Goal: Task Accomplishment & Management: Use online tool/utility

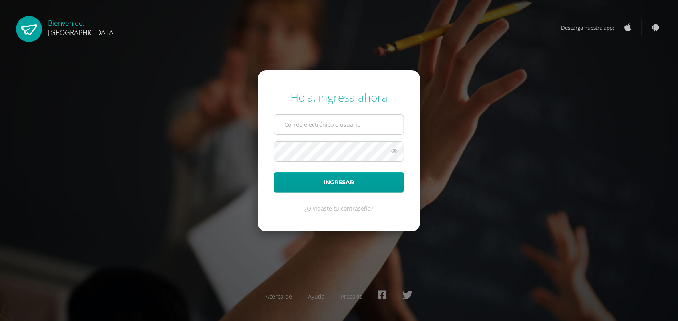
click at [346, 124] on input "text" at bounding box center [339, 125] width 129 height 20
type input "[EMAIL_ADDRESS][PERSON_NAME][DOMAIN_NAME]"
click at [274, 172] on button "Ingresar" at bounding box center [339, 182] width 130 height 20
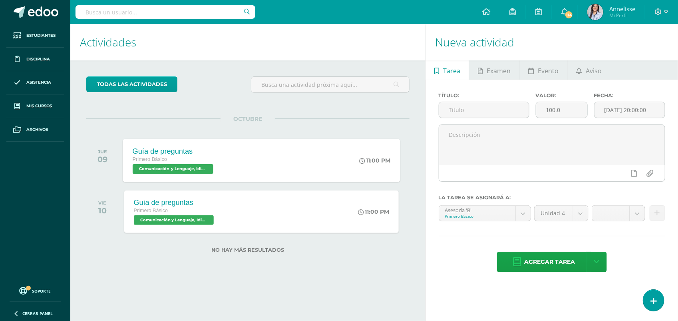
click at [243, 156] on div "Guía de preguntas Primero Básico Comunicación y Lenguaje, Idioma Español 'B' 11…" at bounding box center [261, 160] width 277 height 43
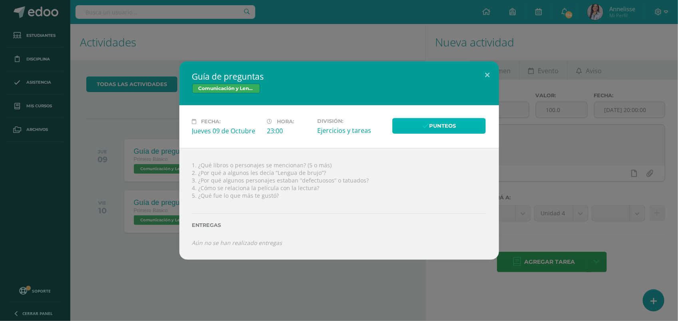
click at [424, 121] on link "Punteos" at bounding box center [440, 126] width 94 height 16
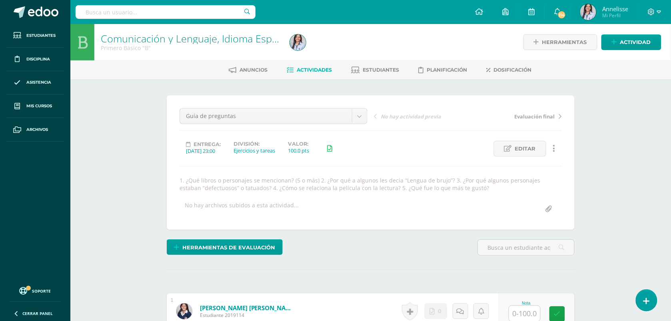
click at [314, 70] on span "Actividades" at bounding box center [314, 70] width 35 height 6
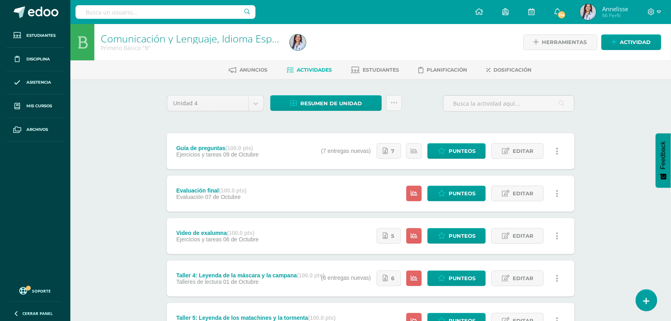
click at [120, 190] on div "Comunicación y Lenguaje, Idioma Español Primero Básico "B" Herramientas Detalle…" at bounding box center [370, 312] width 600 height 577
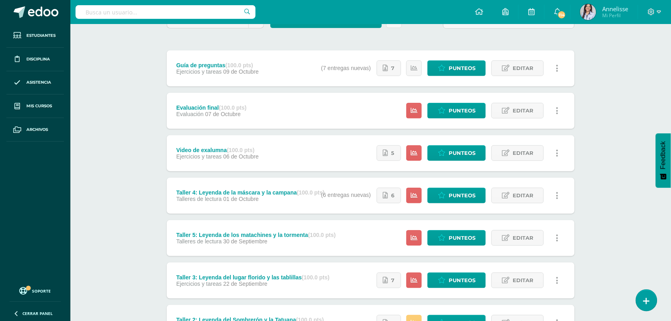
scroll to position [100, 0]
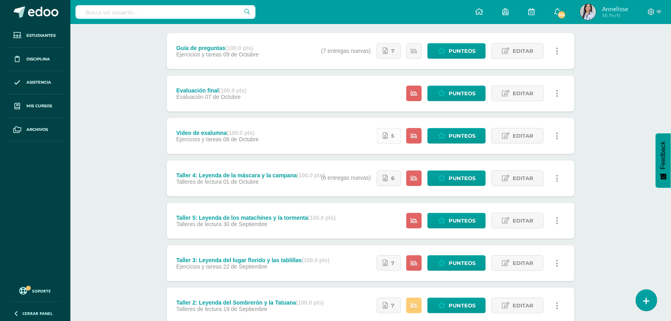
click at [388, 138] on icon at bounding box center [385, 135] width 5 height 7
drag, startPoint x: 461, startPoint y: 134, endPoint x: 461, endPoint y: 141, distance: 6.4
click at [461, 135] on span "Punteos" at bounding box center [462, 135] width 27 height 15
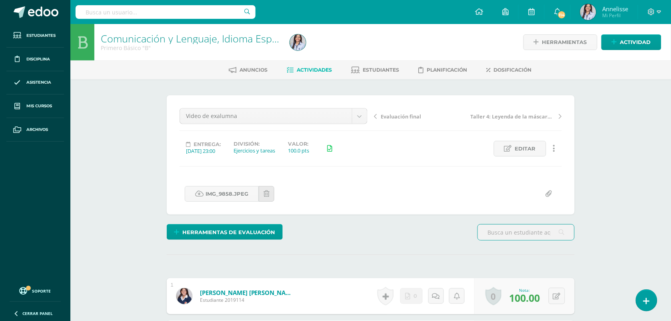
drag, startPoint x: 320, startPoint y: 69, endPoint x: 320, endPoint y: 77, distance: 8.4
click at [320, 69] on span "Actividades" at bounding box center [314, 70] width 35 height 6
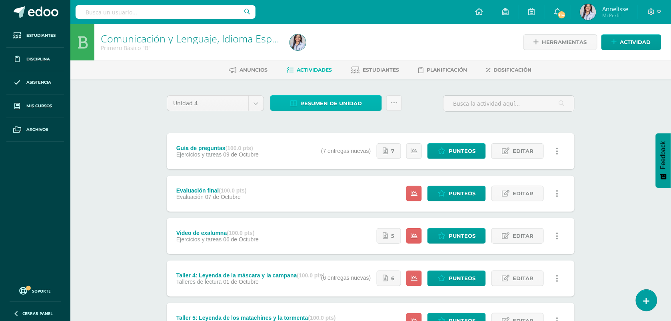
click at [325, 104] on span "Resumen de unidad" at bounding box center [331, 103] width 62 height 15
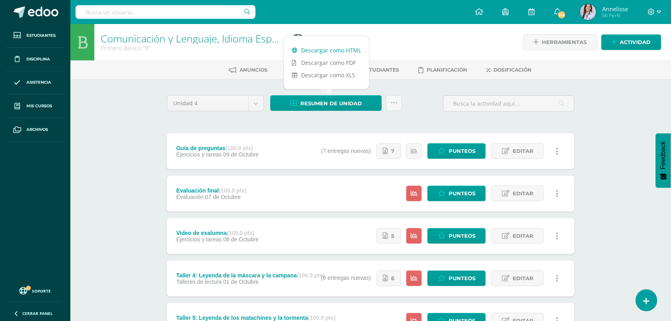
click at [324, 49] on link "Descargar como HTML" at bounding box center [326, 50] width 85 height 12
click at [105, 143] on div "Comunicación y Lenguaje, Idioma Español Primero Básico "B" Herramientas Detalle…" at bounding box center [370, 312] width 600 height 577
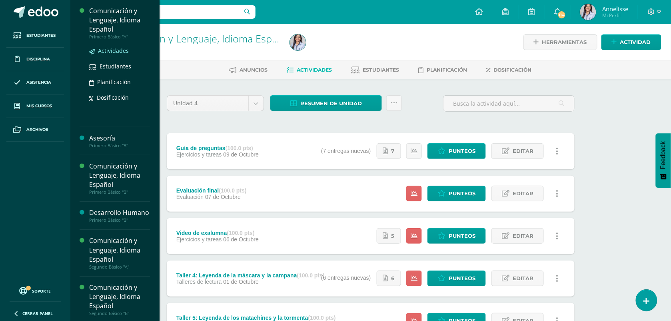
click at [109, 50] on span "Actividades" at bounding box center [113, 51] width 31 height 8
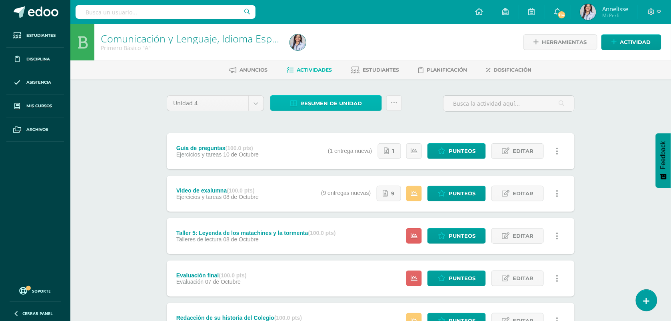
click at [358, 100] on span "Resumen de unidad" at bounding box center [331, 103] width 62 height 15
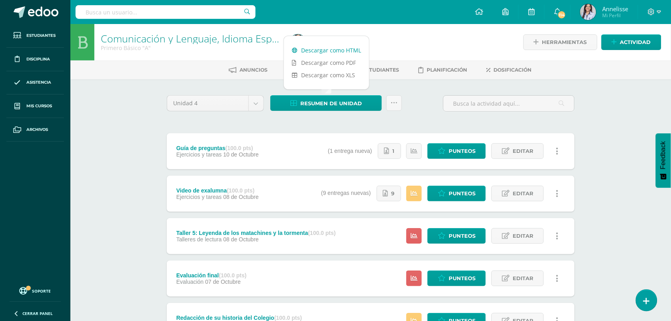
click at [334, 48] on link "Descargar como HTML" at bounding box center [326, 50] width 85 height 12
click at [448, 197] on link "Punteos" at bounding box center [456, 194] width 58 height 16
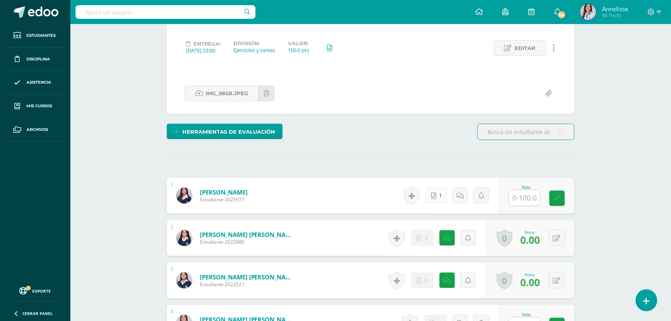
scroll to position [101, 0]
click at [435, 194] on icon at bounding box center [433, 195] width 5 height 7
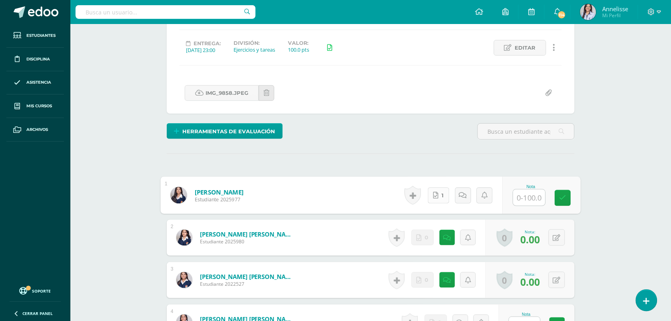
scroll to position [101, 0]
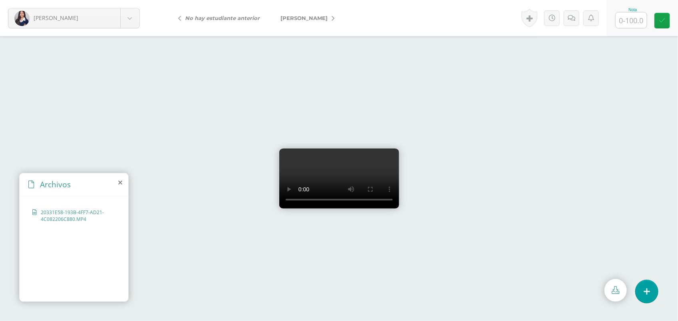
click at [427, 297] on div at bounding box center [339, 178] width 678 height 285
click at [620, 23] on input "text" at bounding box center [631, 20] width 31 height 16
type input "100"
click at [316, 18] on span "[PERSON_NAME]" at bounding box center [304, 18] width 47 height 6
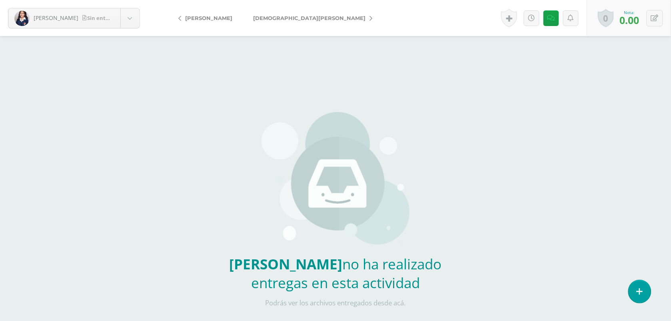
click at [286, 20] on span "[DEMOGRAPHIC_DATA][PERSON_NAME]" at bounding box center [309, 18] width 112 height 6
click at [290, 16] on span "[PERSON_NAME]" at bounding box center [276, 18] width 47 height 6
click at [612, 24] on input "text" at bounding box center [623, 20] width 31 height 16
type input "100"
click at [308, 12] on link "Cardona, Doménica" at bounding box center [347, 17] width 78 height 19
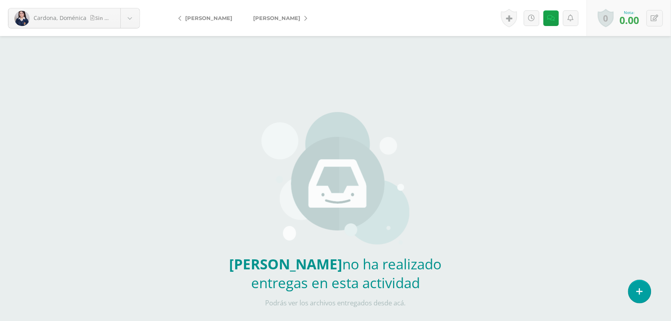
click at [248, 22] on link "[PERSON_NAME]" at bounding box center [278, 17] width 71 height 19
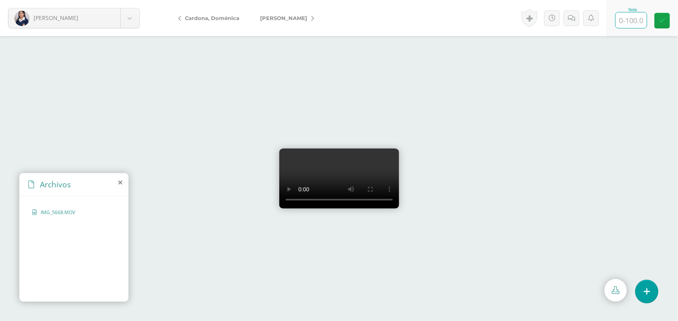
drag, startPoint x: 632, startPoint y: 19, endPoint x: 627, endPoint y: 18, distance: 4.8
click at [631, 18] on input "text" at bounding box center [631, 20] width 31 height 16
type input "100"
click at [298, 19] on span "[PERSON_NAME]" at bounding box center [283, 18] width 47 height 6
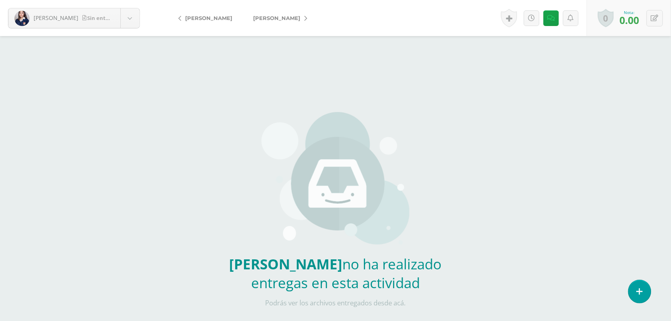
click at [275, 19] on span "[PERSON_NAME]" at bounding box center [276, 18] width 47 height 6
click at [202, 15] on span "[PERSON_NAME]" at bounding box center [208, 18] width 47 height 6
click at [286, 20] on span "[PERSON_NAME]" at bounding box center [276, 18] width 47 height 6
click at [632, 23] on input "text" at bounding box center [623, 20] width 31 height 16
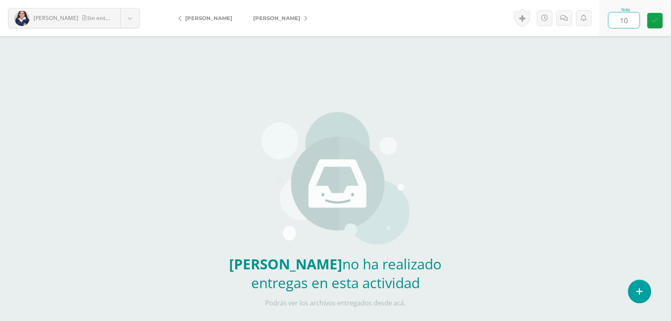
type input "100"
click at [279, 7] on form "Guerra, Andrea Sin entrega Alvarado, Manuela Avendaño, Daniela Ayerdi, Ana Baja…" at bounding box center [335, 18] width 671 height 36
click at [274, 16] on span "[PERSON_NAME]" at bounding box center [276, 18] width 47 height 6
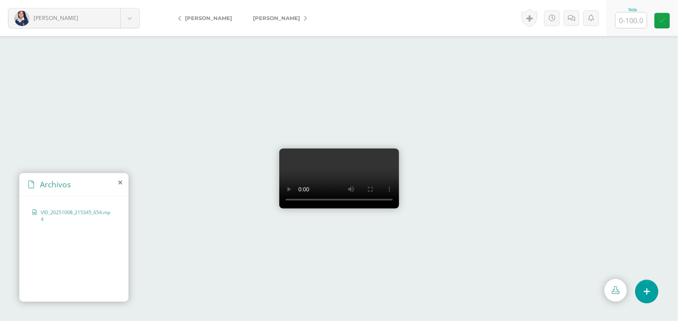
click at [281, 157] on video at bounding box center [339, 178] width 120 height 60
click at [317, 159] on video at bounding box center [339, 178] width 120 height 60
drag, startPoint x: 630, startPoint y: 18, endPoint x: 614, endPoint y: 19, distance: 15.6
click at [628, 18] on input "text" at bounding box center [631, 20] width 31 height 16
type input "100"
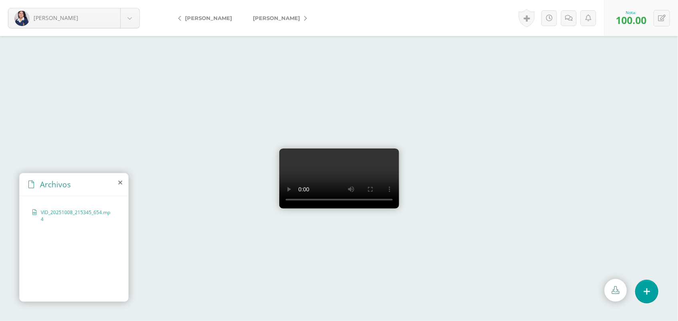
click at [249, 19] on link "[PERSON_NAME]" at bounding box center [278, 17] width 71 height 19
click at [279, 169] on video at bounding box center [339, 178] width 120 height 60
click at [335, 154] on video at bounding box center [339, 178] width 120 height 60
click at [323, 208] on video at bounding box center [339, 178] width 120 height 60
click at [543, 251] on div at bounding box center [339, 178] width 678 height 285
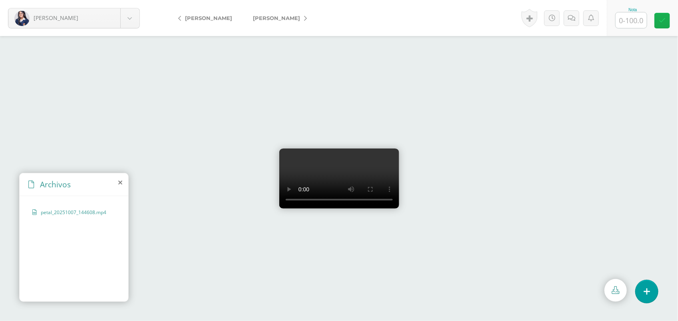
click at [655, 27] on link at bounding box center [663, 21] width 16 height 16
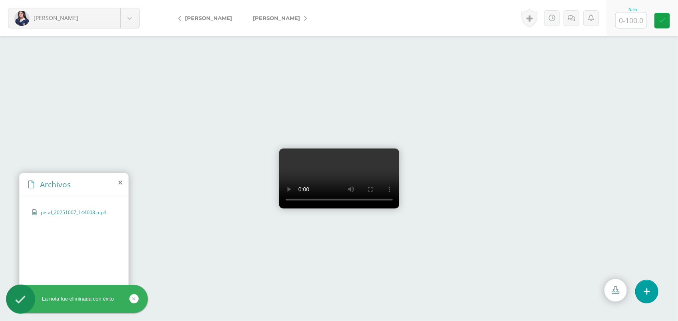
click at [638, 21] on input "text" at bounding box center [631, 20] width 31 height 16
type input "100"
click at [265, 17] on span "[PERSON_NAME]" at bounding box center [276, 18] width 47 height 6
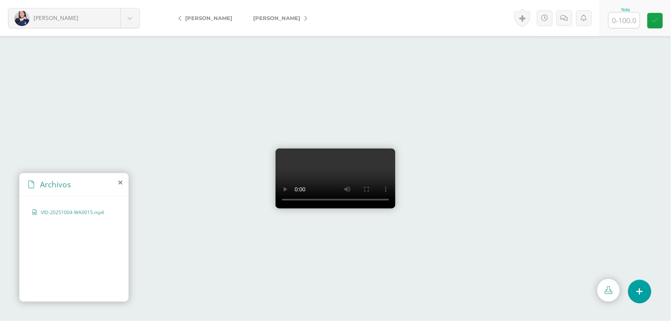
click at [634, 24] on input "text" at bounding box center [623, 20] width 31 height 16
click at [654, 17] on icon at bounding box center [655, 18] width 8 height 7
type input "80"
click at [285, 16] on span "[PERSON_NAME]" at bounding box center [276, 18] width 47 height 6
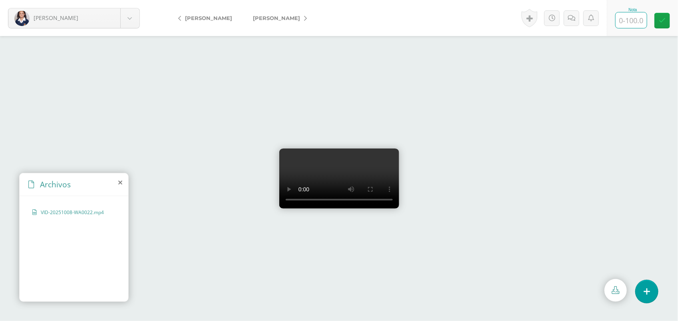
click at [626, 23] on input "text" at bounding box center [631, 20] width 31 height 16
click at [666, 18] on icon at bounding box center [662, 18] width 8 height 7
type input "8"
type input "90"
click at [272, 20] on span "[PERSON_NAME]" at bounding box center [276, 18] width 47 height 6
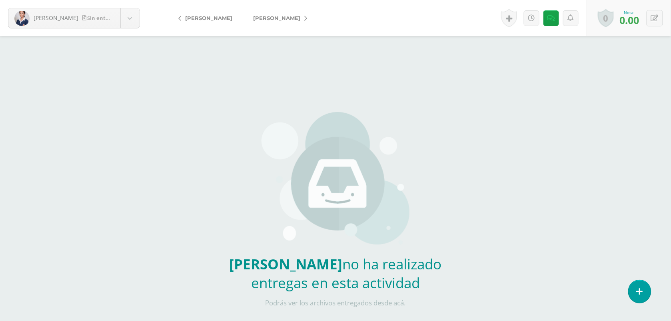
click at [272, 20] on span "[PERSON_NAME]" at bounding box center [276, 18] width 47 height 6
drag, startPoint x: 0, startPoint y: 0, endPoint x: 272, endPoint y: 20, distance: 273.0
click at [272, 20] on span "[PERSON_NAME]" at bounding box center [276, 18] width 47 height 6
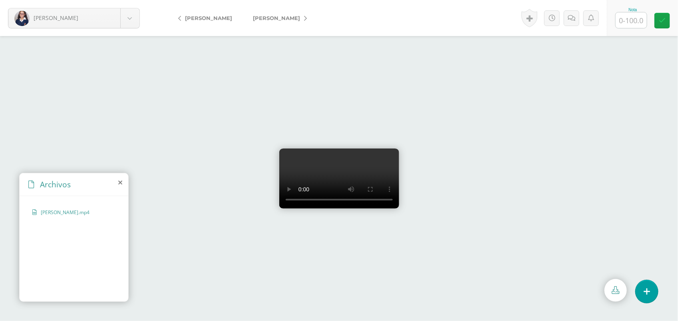
click at [639, 17] on input "text" at bounding box center [631, 20] width 31 height 16
type input "100"
click at [280, 16] on span "[PERSON_NAME]" at bounding box center [276, 18] width 47 height 6
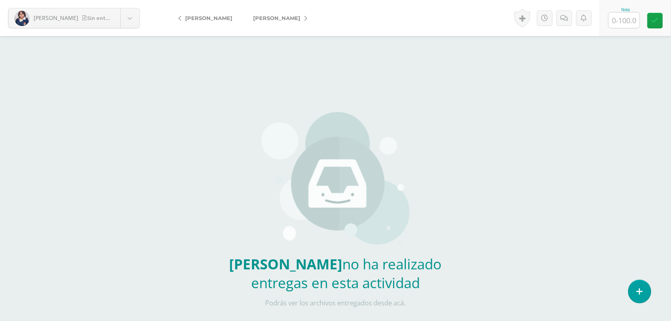
click at [280, 18] on span "[PERSON_NAME]" at bounding box center [276, 18] width 47 height 6
click at [276, 21] on link "[PERSON_NAME]" at bounding box center [278, 17] width 71 height 19
click at [276, 21] on link "[PERSON_NAME][GEOGRAPHIC_DATA]" at bounding box center [308, 17] width 131 height 19
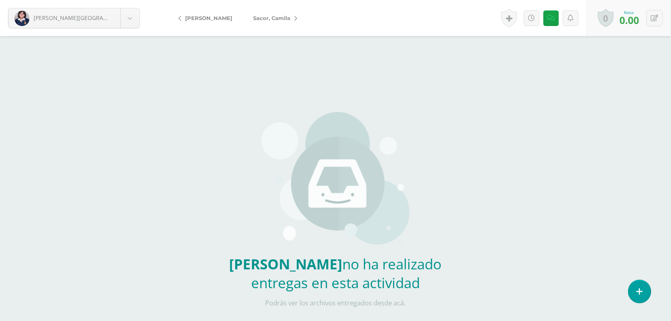
click at [269, 21] on span "Sacor, Camila" at bounding box center [271, 18] width 37 height 6
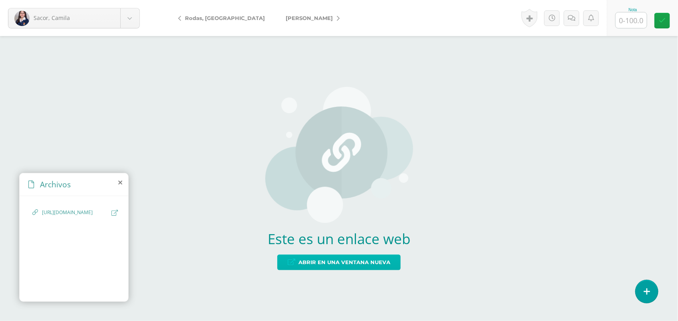
click at [338, 258] on span "Abrir en una ventana nueva" at bounding box center [345, 262] width 92 height 15
click at [633, 13] on input "text" at bounding box center [631, 20] width 31 height 16
type input "100"
click at [286, 20] on span "Vásquez, María" at bounding box center [309, 18] width 47 height 6
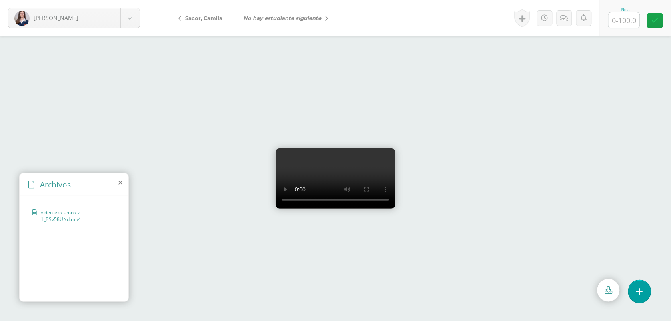
click at [335, 172] on video at bounding box center [335, 178] width 120 height 60
click at [619, 19] on input "text" at bounding box center [623, 20] width 31 height 16
type input "100"
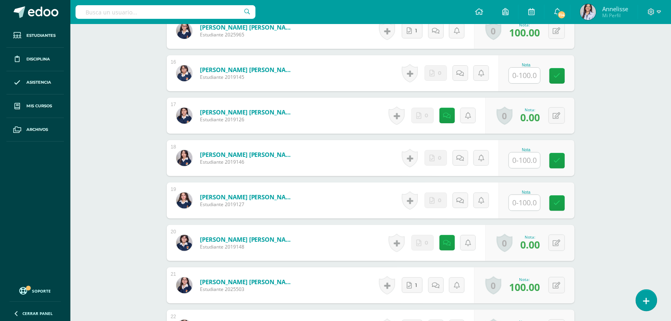
scroll to position [859, 0]
click at [552, 199] on link at bounding box center [557, 203] width 16 height 16
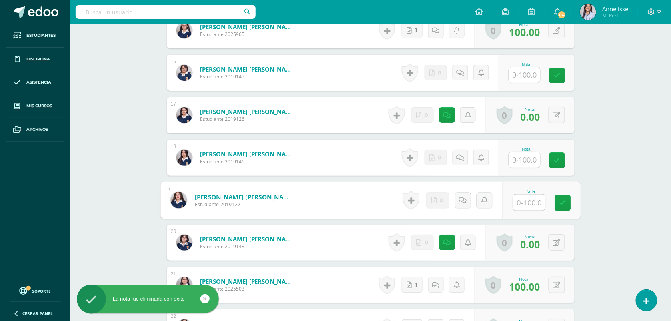
click at [534, 198] on input "text" at bounding box center [529, 202] width 32 height 16
type input "100"
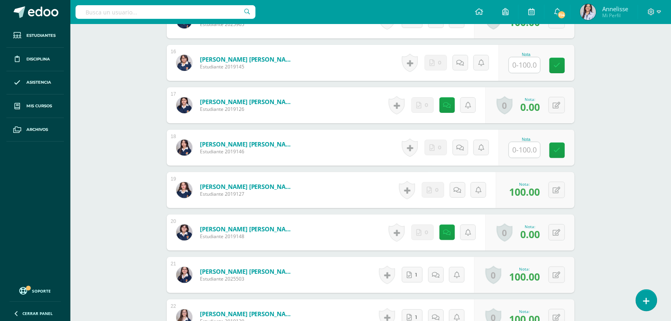
scroll to position [975, 0]
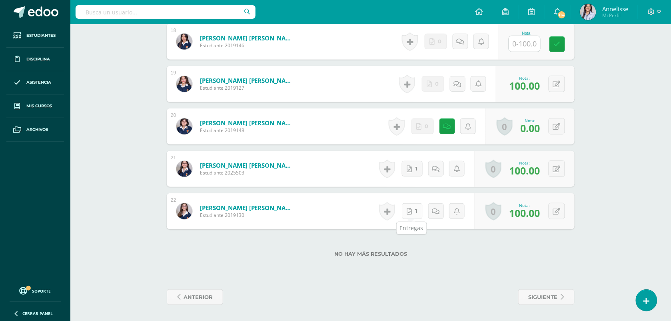
click at [414, 213] on link "1" at bounding box center [412, 211] width 21 height 16
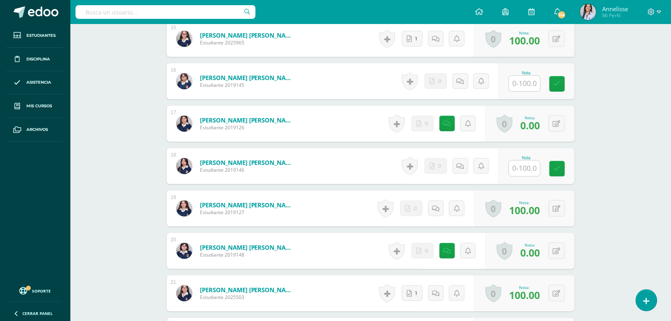
scroll to position [859, 0]
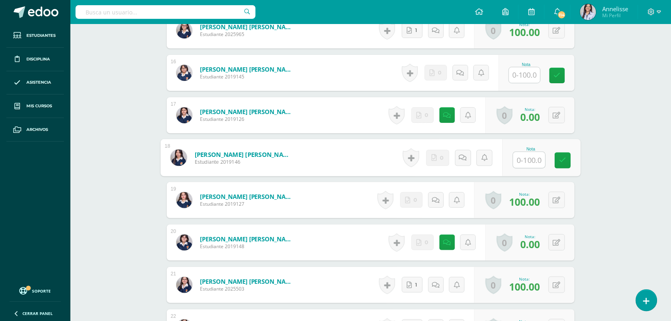
click at [521, 161] on input "text" at bounding box center [529, 160] width 32 height 16
type input "100"
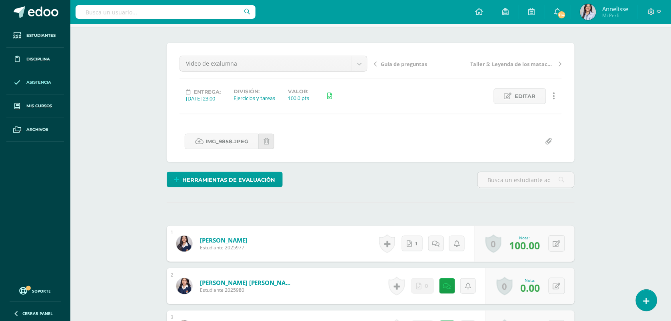
scroll to position [0, 0]
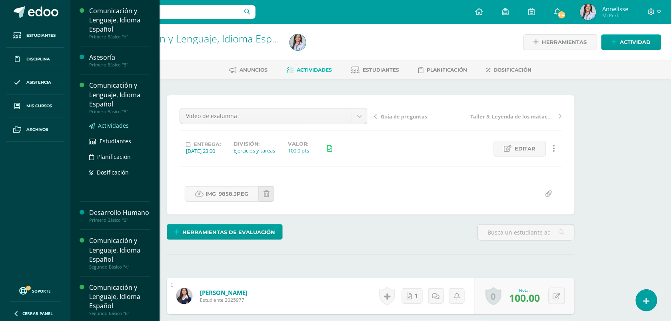
click at [112, 124] on span "Actividades" at bounding box center [113, 126] width 31 height 8
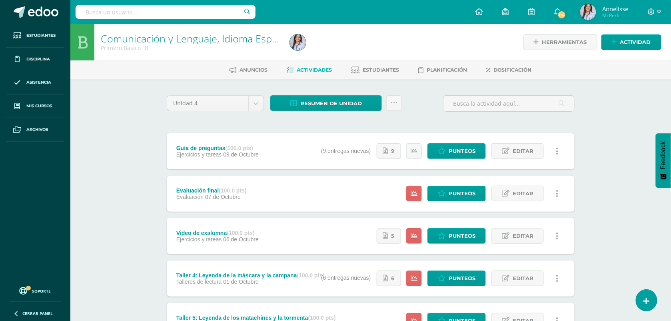
click at [123, 209] on div "Comunicación y Lenguaje, Idioma Español Primero Básico "B" Herramientas Detalle…" at bounding box center [370, 312] width 600 height 577
click at [613, 233] on div "Comunicación y Lenguaje, Idioma Español Primero Básico "B" Herramientas Detalle…" at bounding box center [370, 312] width 600 height 577
click at [115, 221] on div "Comunicación y Lenguaje, Idioma Español Primero Básico "B" Herramientas Detalle…" at bounding box center [370, 312] width 600 height 577
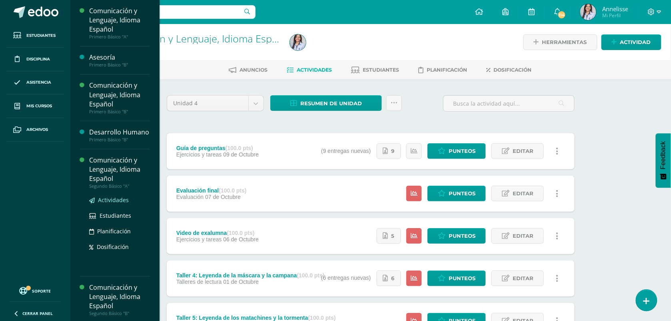
click at [114, 203] on span "Actividades" at bounding box center [113, 200] width 31 height 8
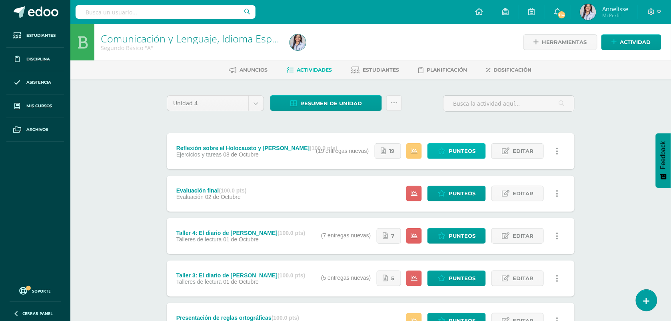
click at [445, 145] on link "Punteos" at bounding box center [456, 151] width 58 height 16
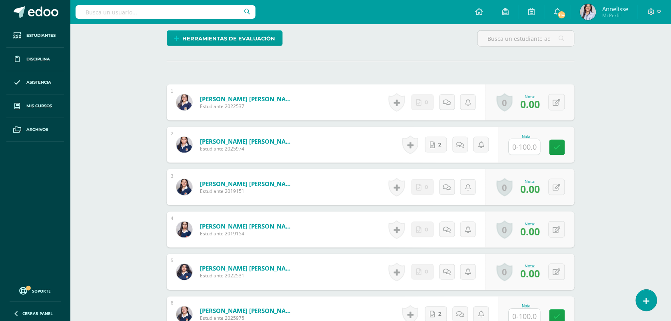
scroll to position [202, 0]
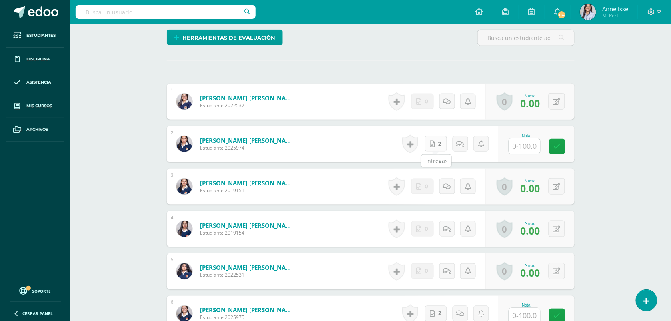
click at [433, 145] on icon at bounding box center [432, 144] width 5 height 7
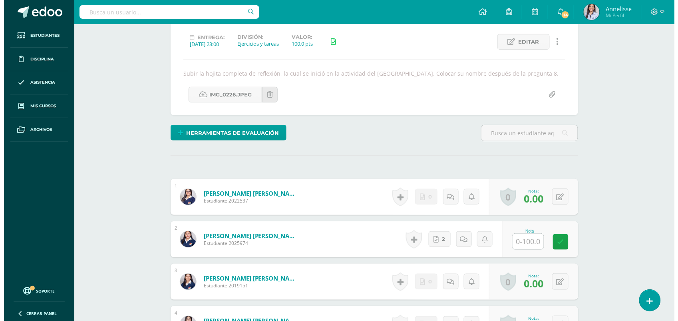
scroll to position [0, 0]
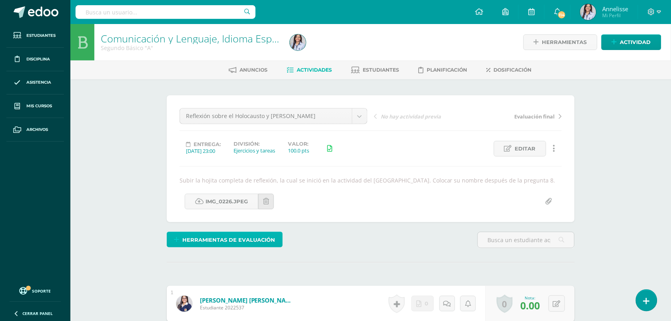
click at [225, 240] on span "Herramientas de evaluación" at bounding box center [229, 239] width 93 height 15
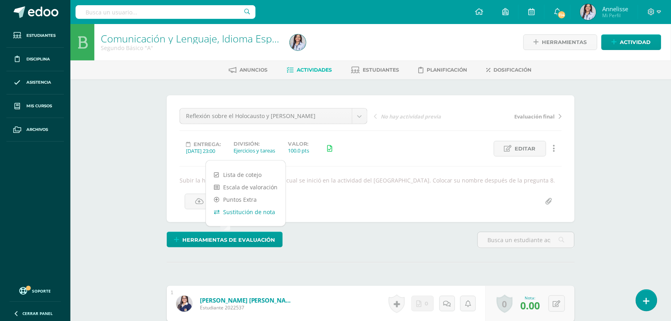
click at [240, 214] on link "Sustitución de nota" at bounding box center [246, 211] width 80 height 12
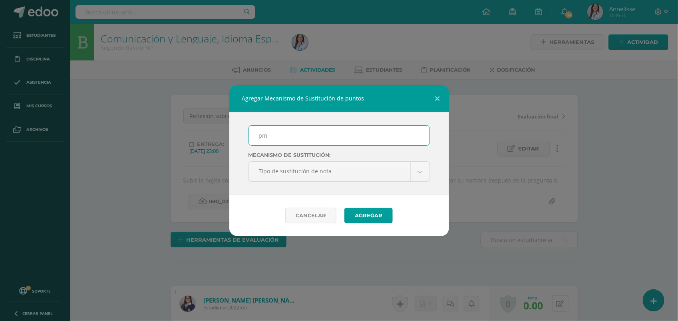
type input "PMA"
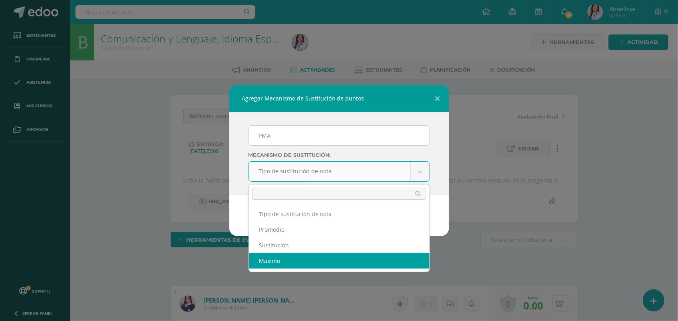
select select "maximum"
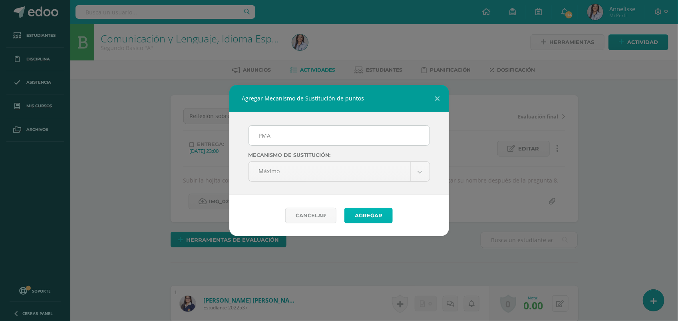
click at [359, 216] on button "Agregar" at bounding box center [369, 215] width 48 height 16
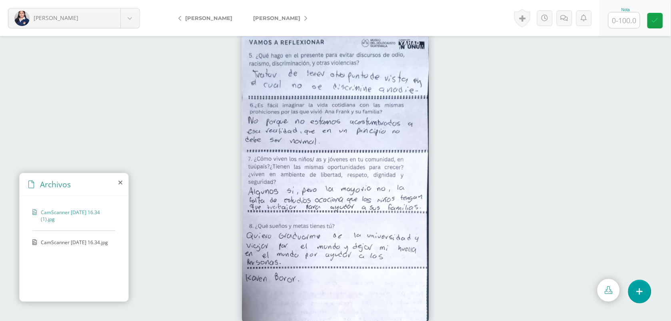
click at [53, 243] on span "CamScanner [DATE] 16.34.jpg" at bounding box center [74, 242] width 67 height 7
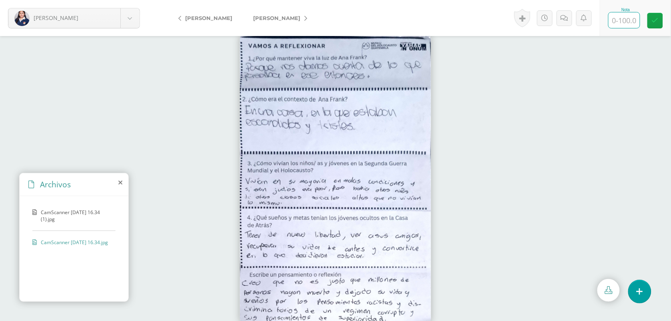
click at [632, 24] on input "text" at bounding box center [623, 20] width 31 height 16
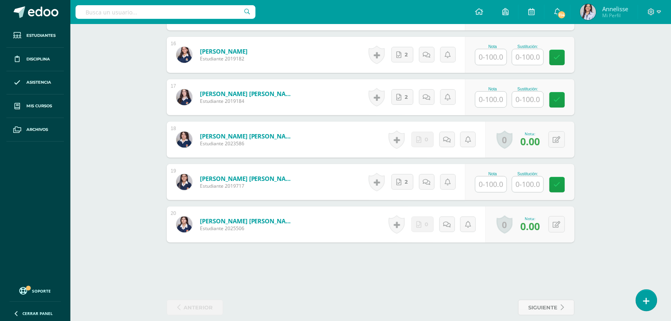
scroll to position [926, 0]
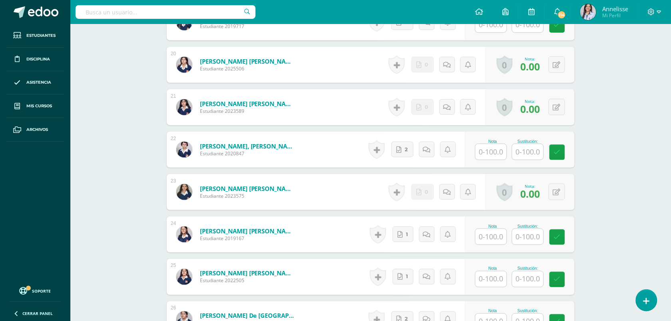
scroll to position [1076, 0]
click at [554, 103] on button at bounding box center [557, 106] width 16 height 16
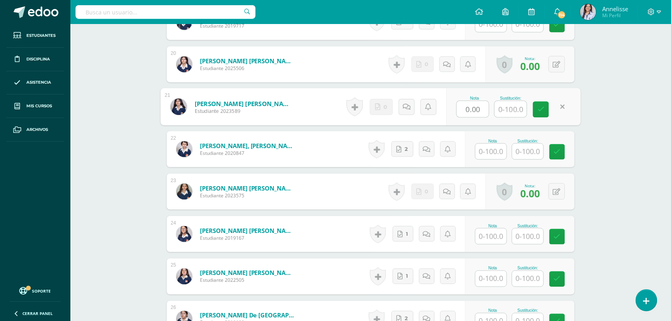
scroll to position [1077, 0]
type input "80"
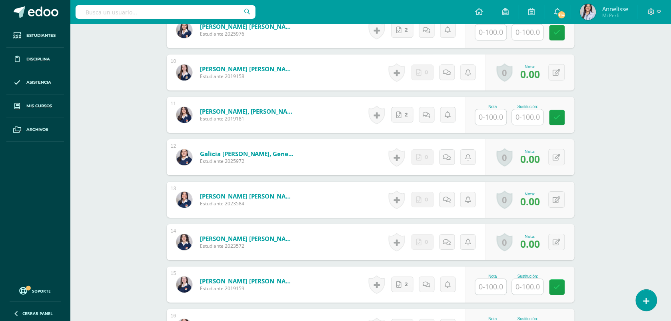
scroll to position [627, 0]
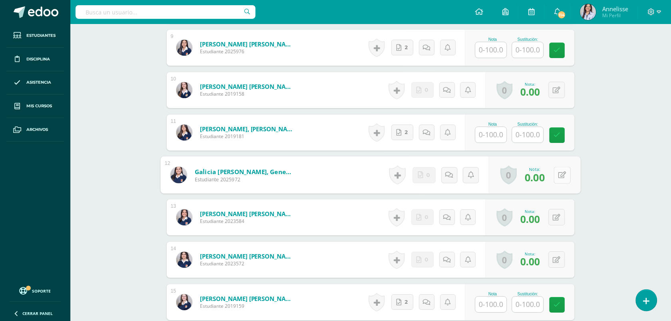
click at [555, 178] on button at bounding box center [562, 174] width 17 height 17
type input "80"
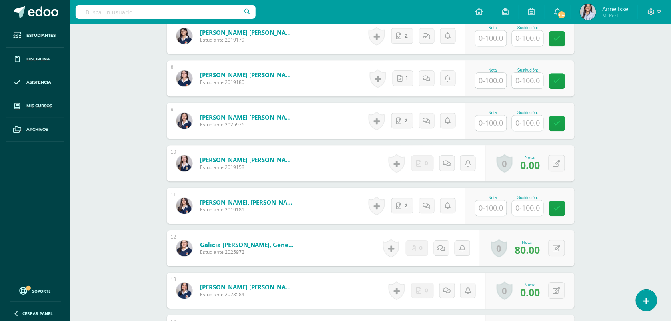
scroll to position [427, 0]
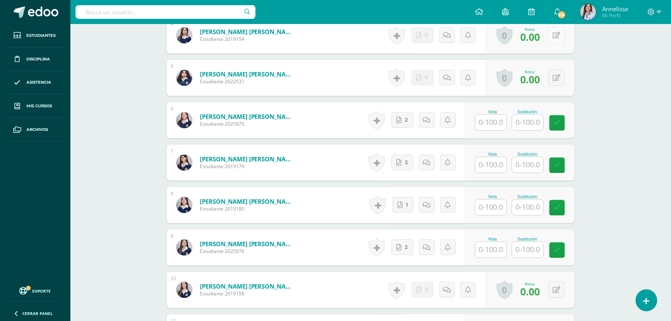
click at [558, 35] on icon at bounding box center [557, 35] width 8 height 7
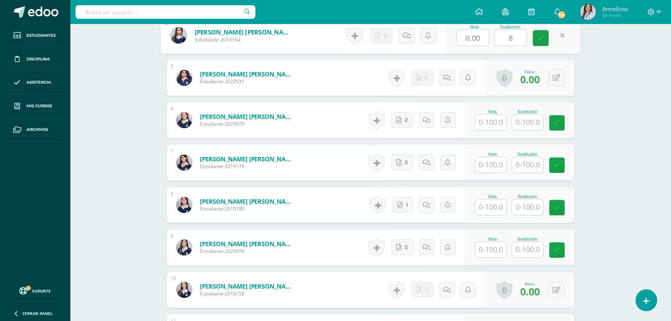
type input "80"
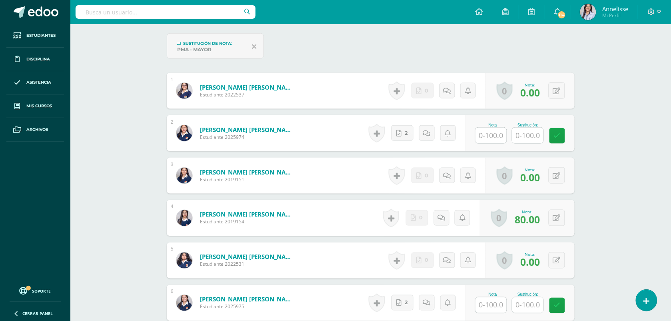
scroll to position [227, 0]
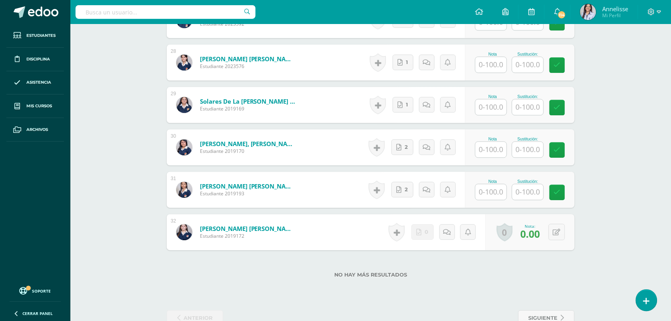
scroll to position [1438, 0]
